Goal: Transaction & Acquisition: Purchase product/service

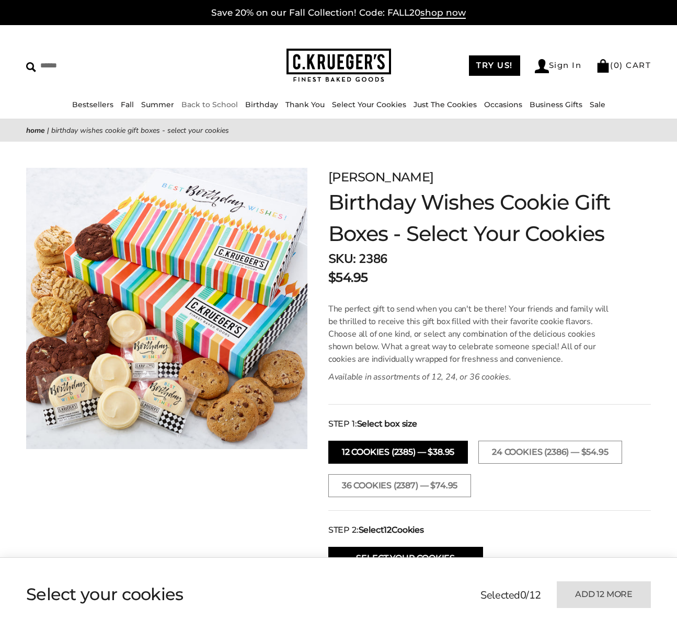
click at [194, 107] on link "Back to School" at bounding box center [209, 104] width 56 height 9
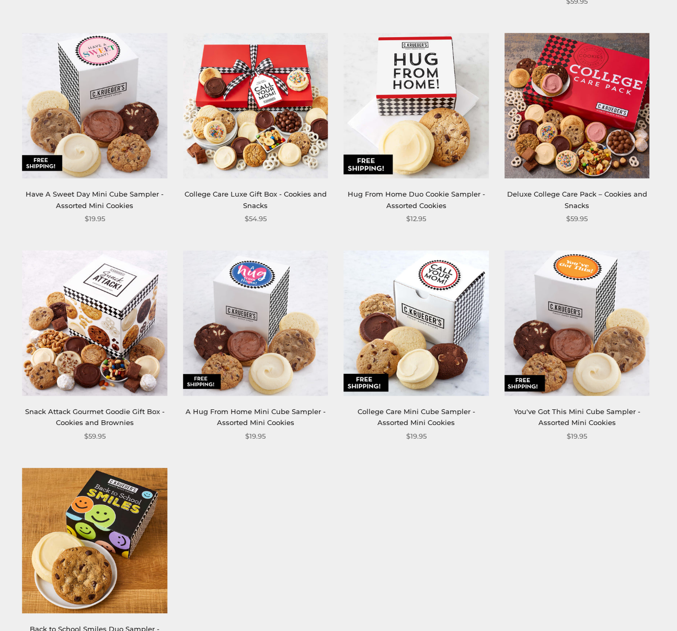
scroll to position [823, 0]
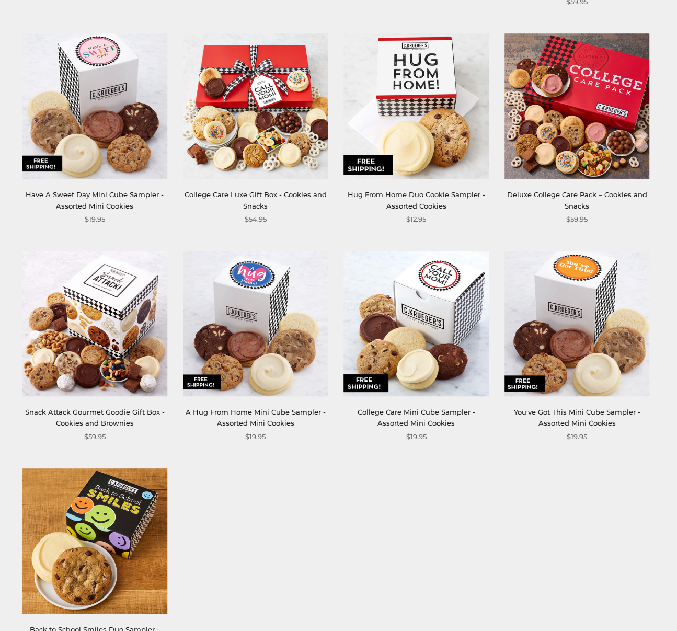
click at [623, 197] on link "Deluxe College Care Pack – Cookies and Snacks" at bounding box center [577, 199] width 140 height 19
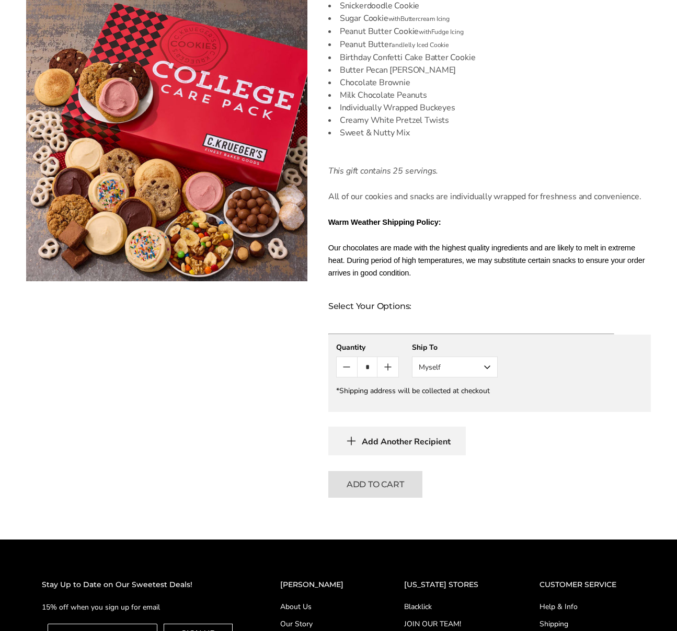
scroll to position [450, 0]
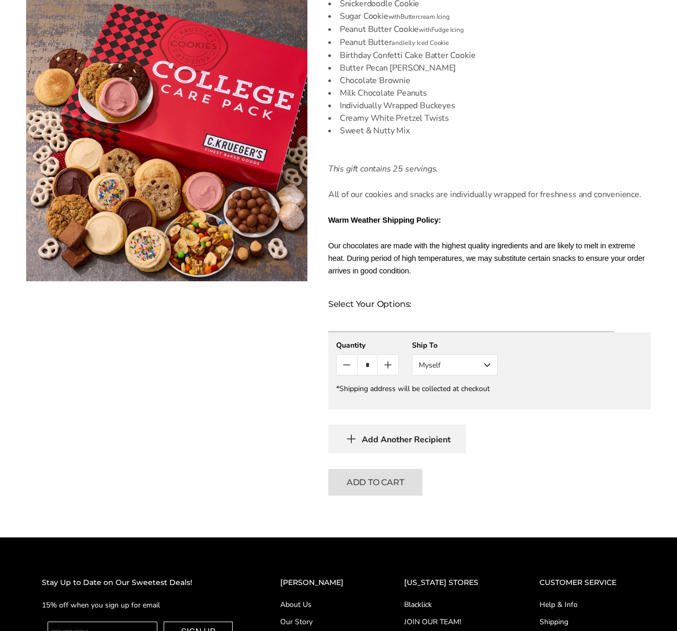
click at [366, 440] on span "Add Another Recipient" at bounding box center [406, 439] width 89 height 10
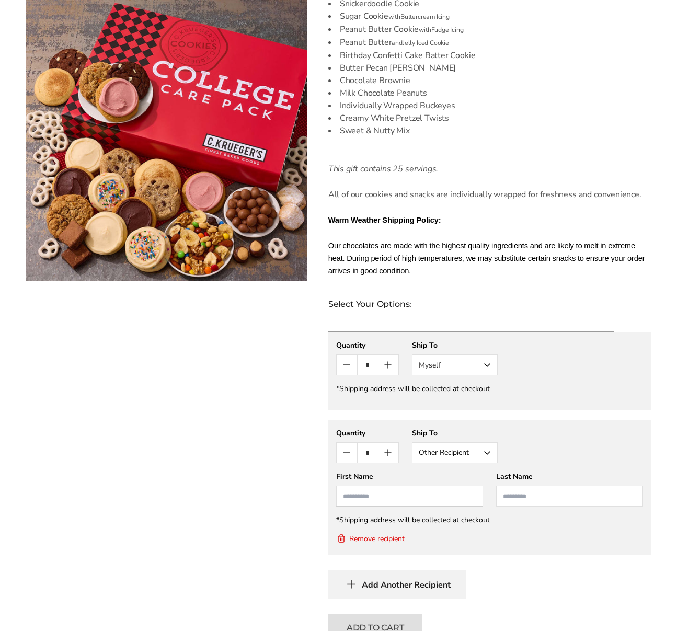
click at [408, 496] on input "First Name" at bounding box center [409, 496] width 147 height 21
type input "*******"
click at [533, 494] on input "Last Name" at bounding box center [569, 496] width 147 height 21
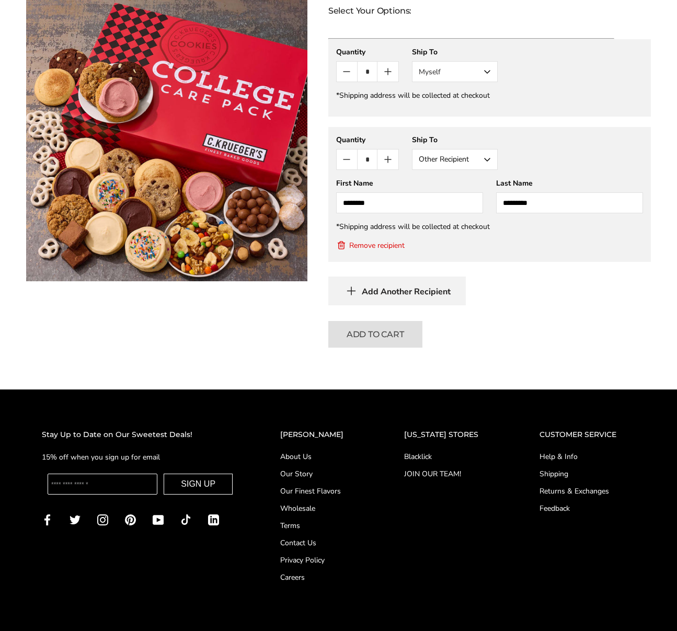
scroll to position [744, 0]
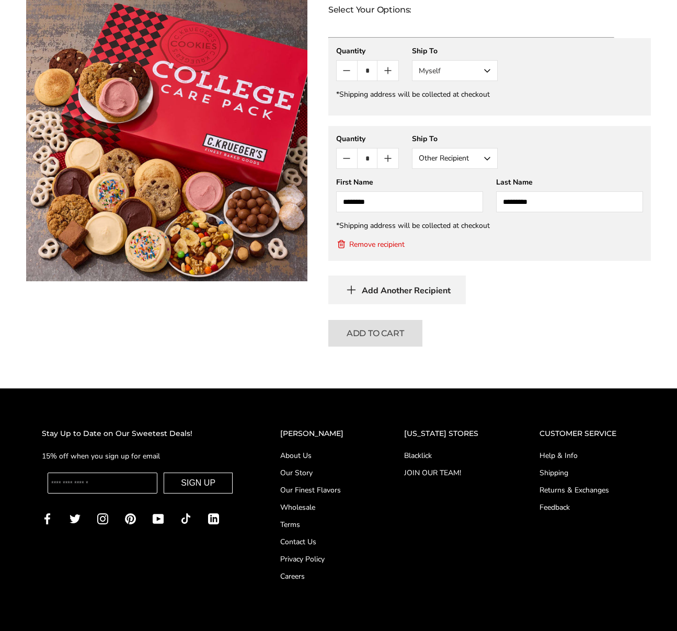
type input "*********"
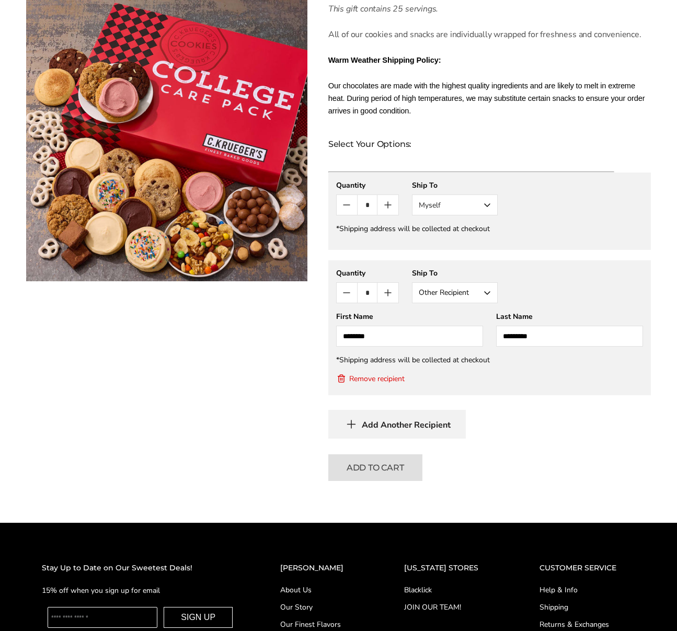
scroll to position [612, 0]
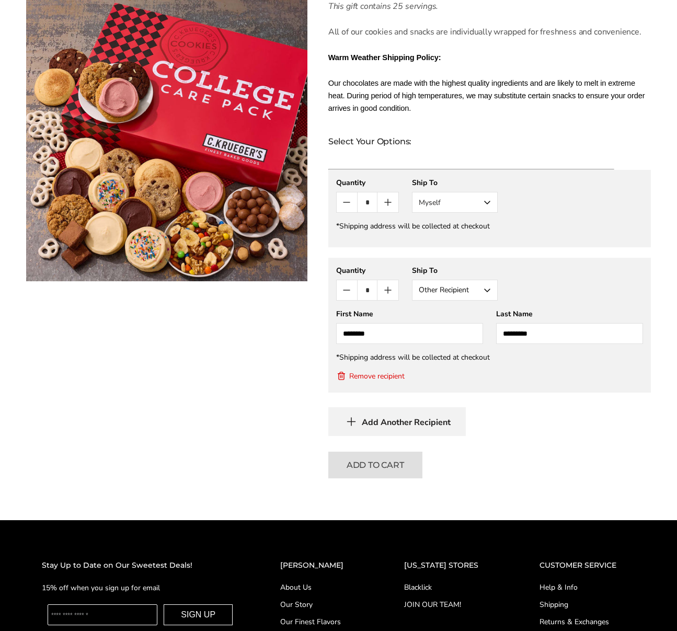
click at [488, 201] on button "Myself" at bounding box center [455, 202] width 86 height 21
click at [435, 243] on button "Other Recipient" at bounding box center [454, 241] width 85 height 19
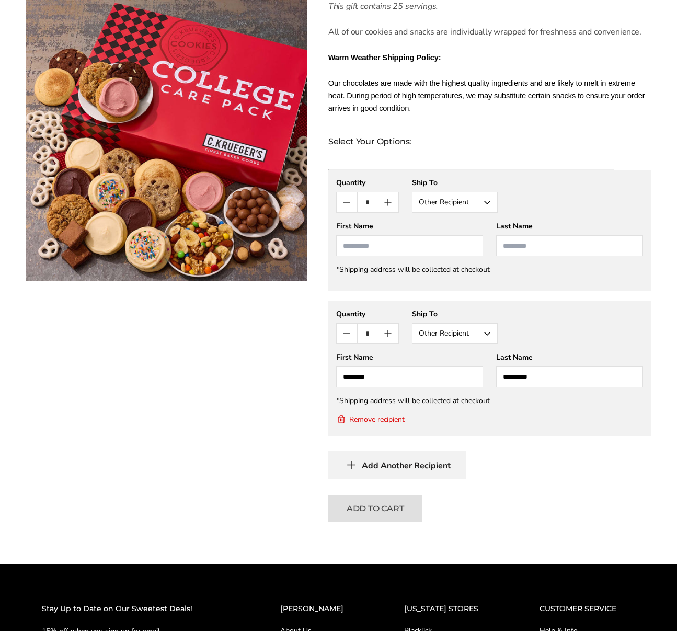
click at [349, 418] on button "Remove recipient" at bounding box center [370, 419] width 68 height 10
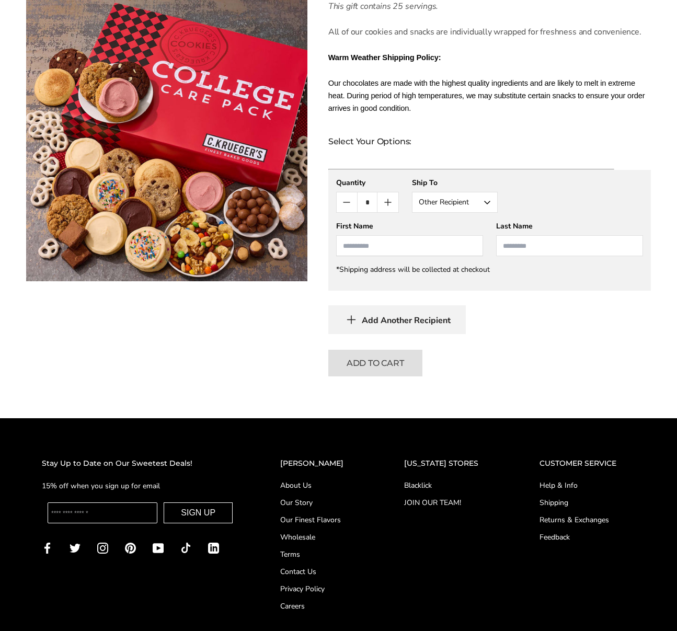
click at [366, 237] on input "First Name" at bounding box center [409, 245] width 147 height 21
type input "*******"
click at [518, 252] on input "Last Name" at bounding box center [569, 245] width 147 height 21
type input "*********"
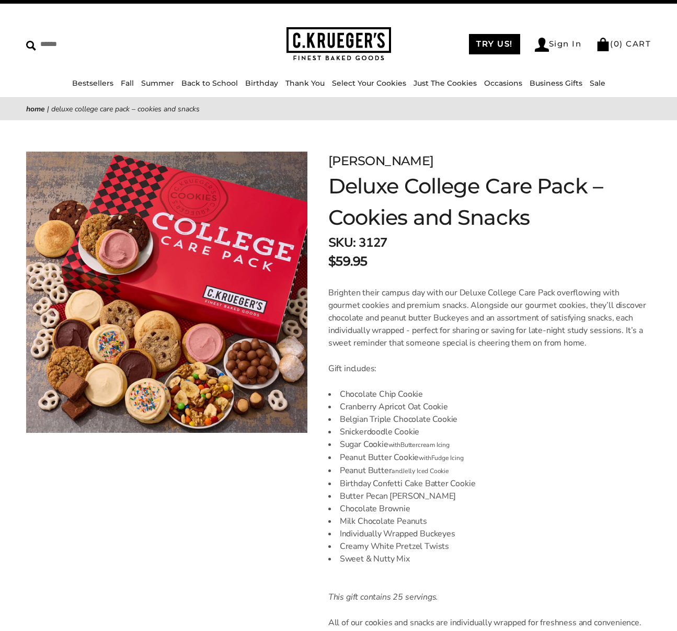
scroll to position [0, 0]
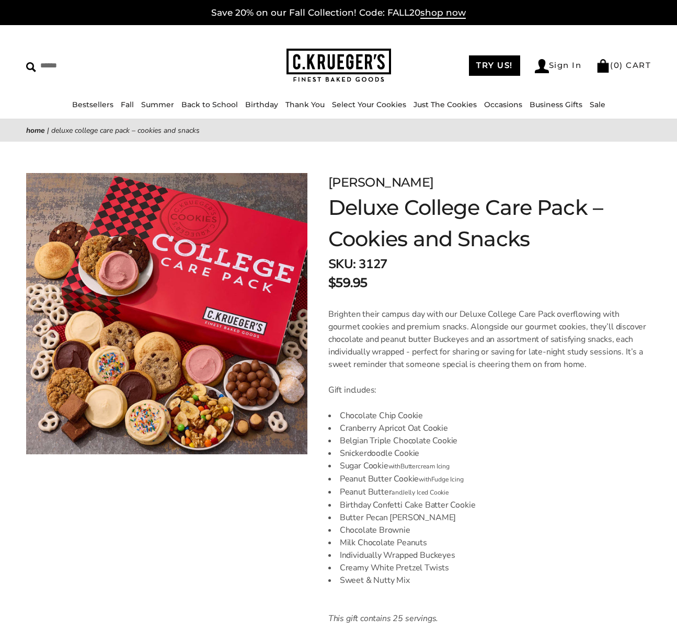
click at [555, 341] on p "Brighten their campus day with our Deluxe College Care Pack overflowing with go…" at bounding box center [489, 339] width 323 height 63
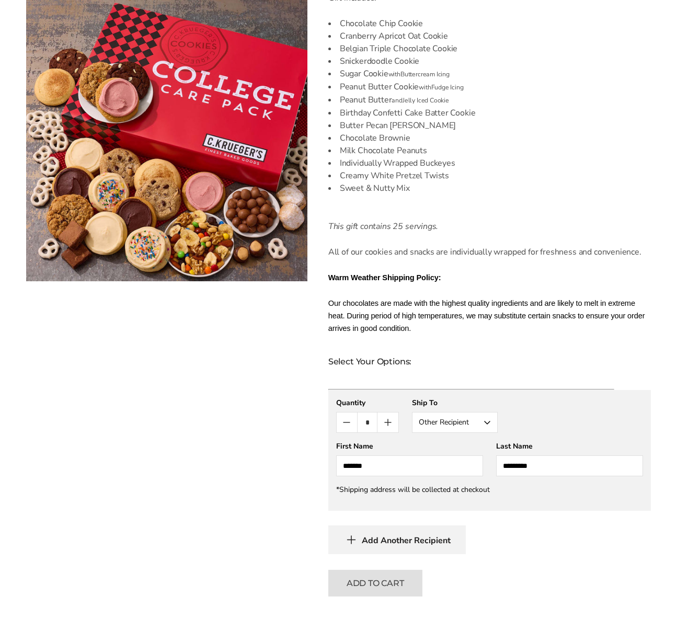
scroll to position [421, 0]
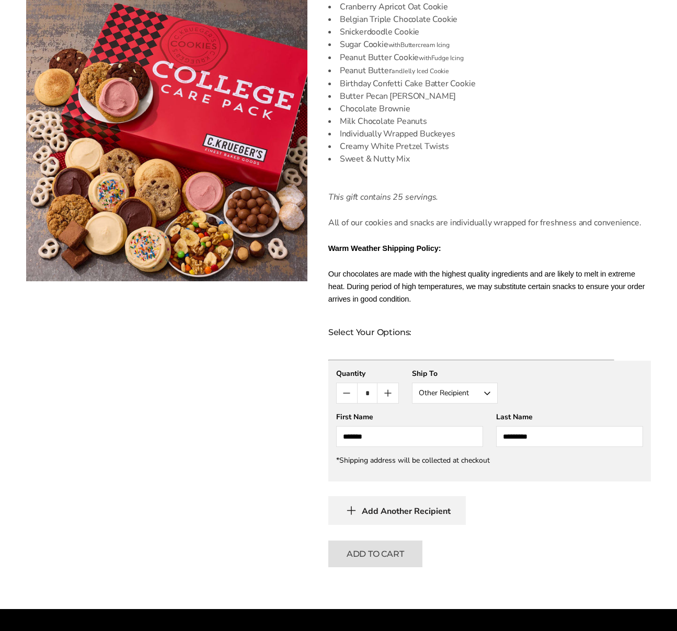
click at [388, 388] on icon "Count plus" at bounding box center [388, 393] width 13 height 13
click at [342, 395] on icon "Count minus" at bounding box center [346, 393] width 13 height 13
type input "*"
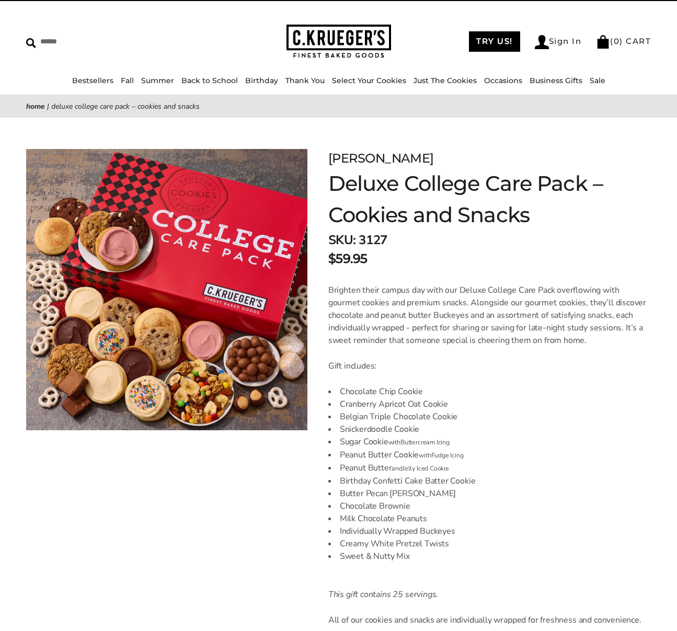
scroll to position [0, 0]
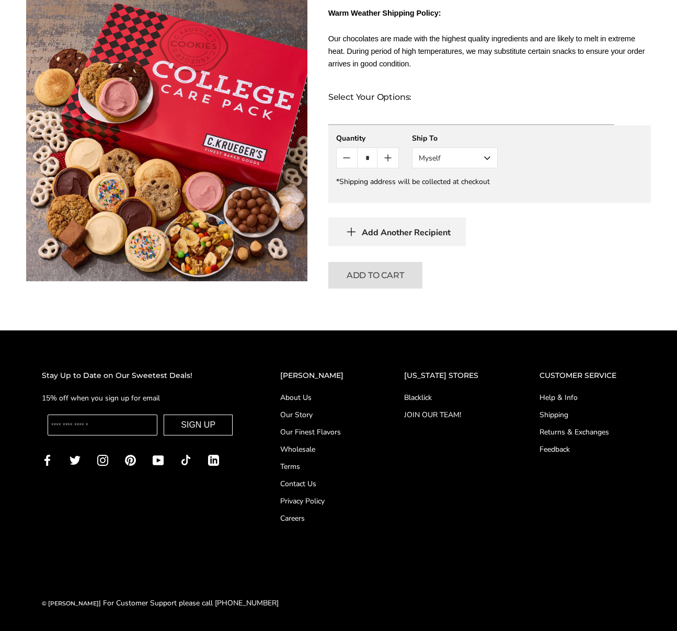
click at [473, 162] on button "Myself" at bounding box center [455, 157] width 86 height 21
click at [467, 204] on button "Other Recipient" at bounding box center [454, 196] width 85 height 19
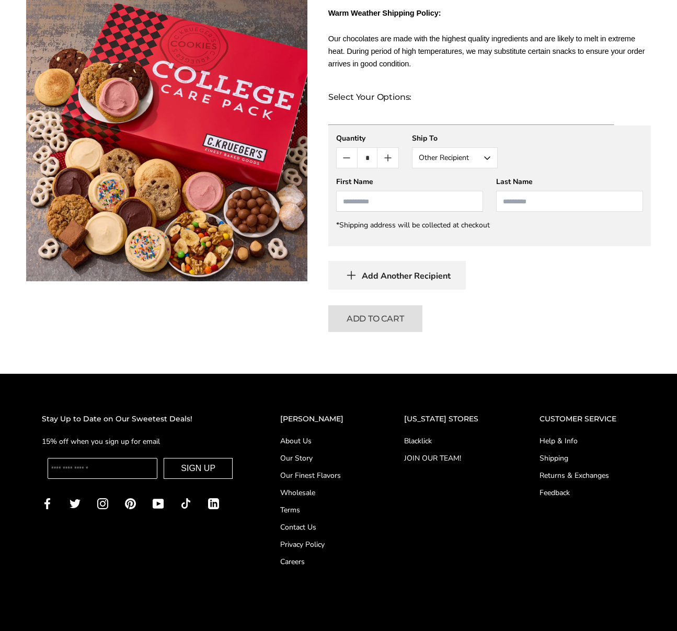
click at [434, 209] on input "First Name" at bounding box center [409, 201] width 147 height 21
click at [384, 277] on span "Add Another Recipient" at bounding box center [406, 276] width 89 height 10
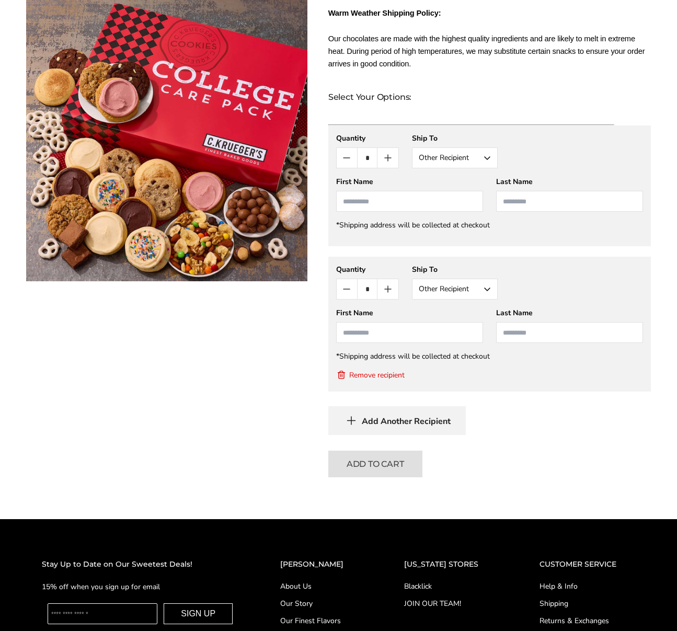
click at [549, 142] on div "**********" at bounding box center [489, 150] width 307 height 35
